Goal: Transaction & Acquisition: Purchase product/service

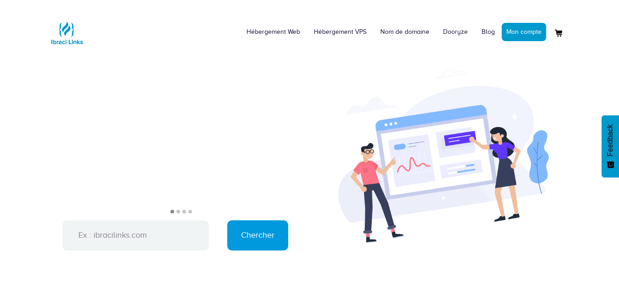
scroll to position [842, 0]
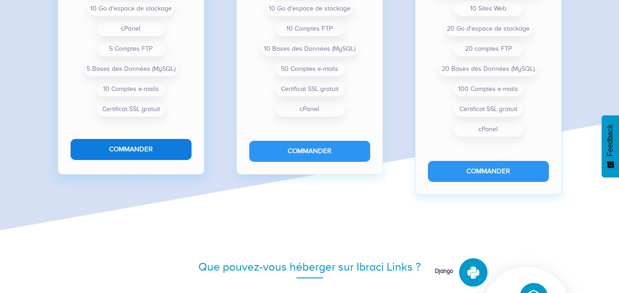
click at [184, 153] on button "Commander" at bounding box center [131, 149] width 121 height 21
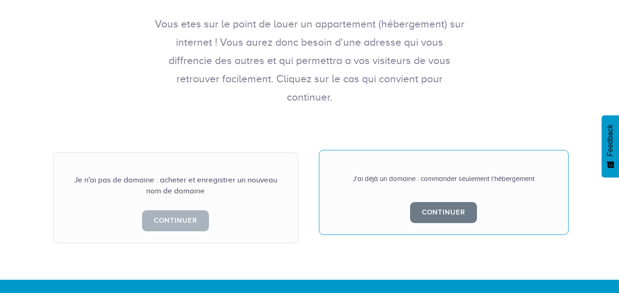
scroll to position [183, 0]
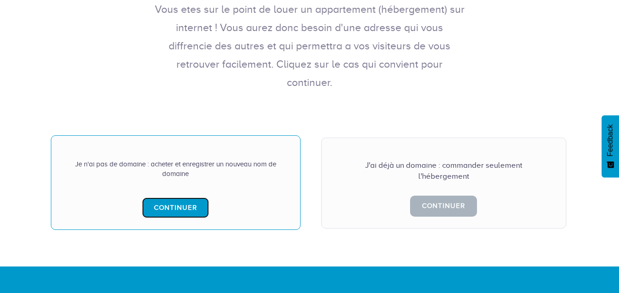
click at [186, 198] on link "Continuer" at bounding box center [175, 208] width 67 height 21
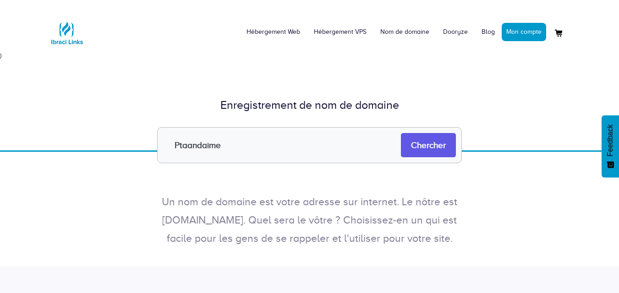
type input "Ptaandaime"
click at [417, 145] on input "Chercher" at bounding box center [428, 145] width 55 height 24
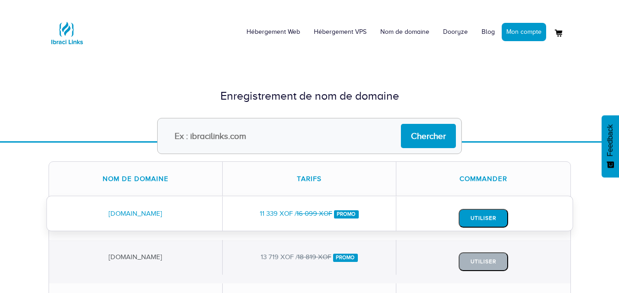
click at [489, 219] on button "Utiliser" at bounding box center [482, 218] width 49 height 19
drag, startPoint x: 171, startPoint y: 214, endPoint x: 105, endPoint y: 219, distance: 66.1
click at [97, 221] on div "[DOMAIN_NAME]" at bounding box center [136, 214] width 174 height 34
copy div "[DOMAIN_NAME]"
